Goal: Navigation & Orientation: Understand site structure

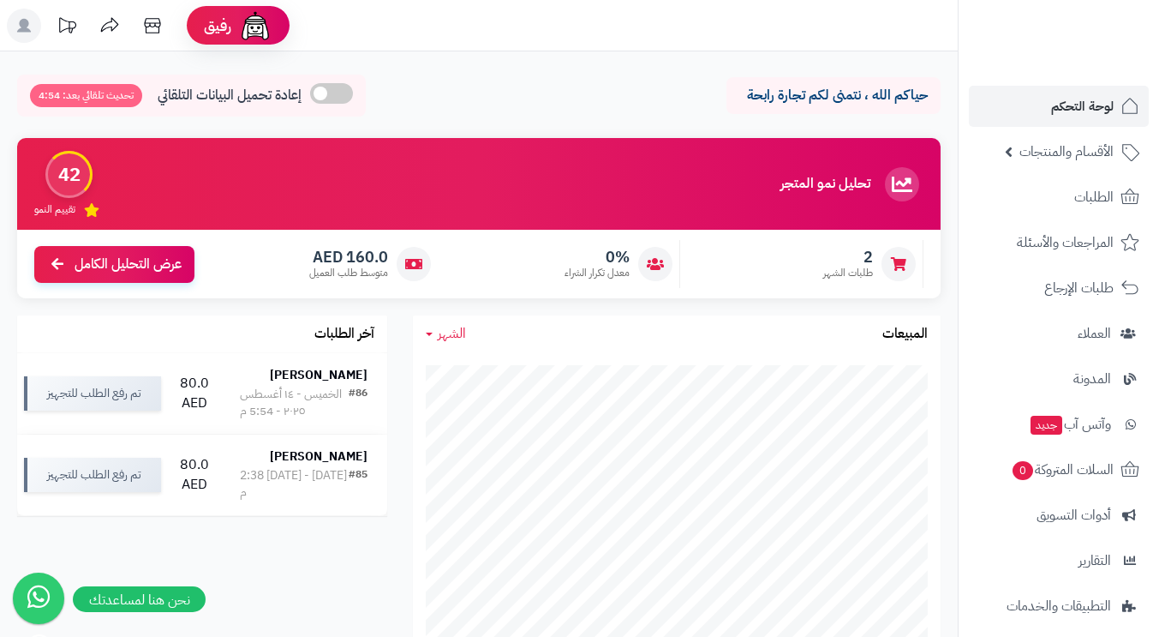
scroll to position [600, 0]
click at [1086, 44] on img at bounding box center [1093, 62] width 100 height 36
click at [1083, 108] on span "لوحة التحكم" at bounding box center [1082, 106] width 63 height 24
